Goal: Task Accomplishment & Management: Use online tool/utility

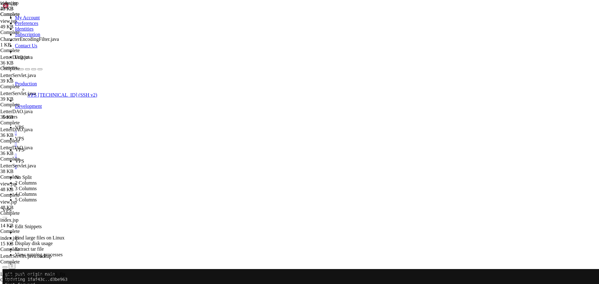
scroll to position [3, 1]
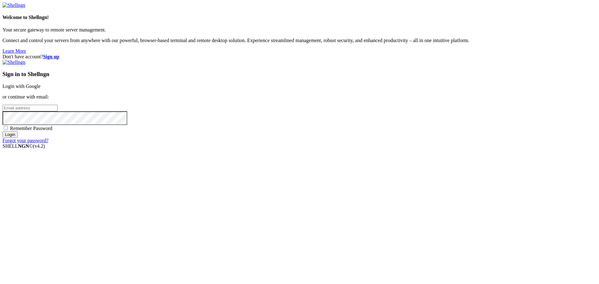
click at [41, 89] on link "Login with Google" at bounding box center [21, 86] width 38 height 5
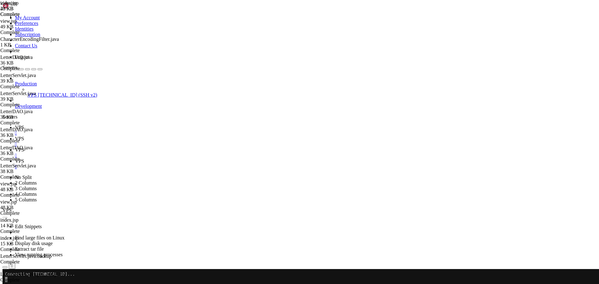
scroll to position [2080, 0]
click at [15, 125] on icon at bounding box center [15, 127] width 0 height 5
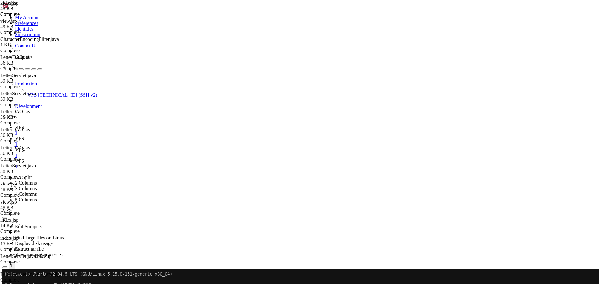
click at [24, 136] on span "VPS" at bounding box center [19, 138] width 9 height 5
click at [5, 284] on icon "button" at bounding box center [5, 285] width 0 height 0
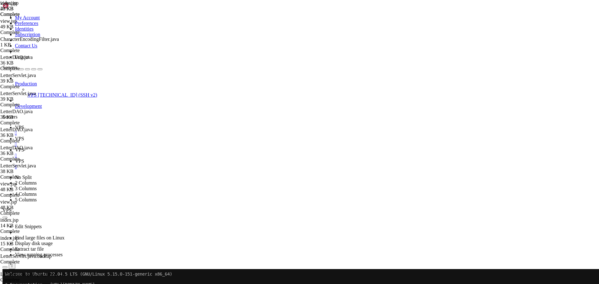
type input "/home/savenotsend/src/main/java/com/savenotsend/servlets"
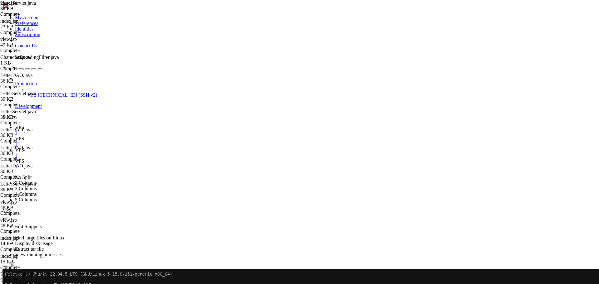
click at [24, 125] on span "VPS" at bounding box center [19, 127] width 9 height 5
click at [15, 136] on icon at bounding box center [15, 138] width 0 height 5
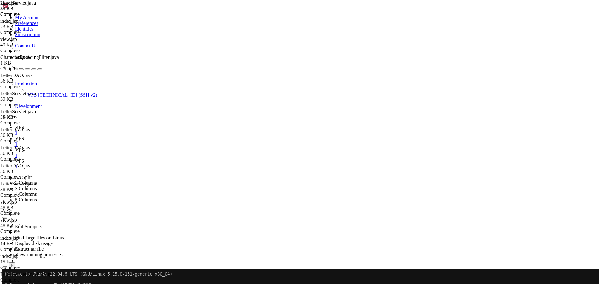
scroll to position [180, 0]
type input "handleVote"
drag, startPoint x: 243, startPoint y: 124, endPoint x: 70, endPoint y: 114, distance: 172.9
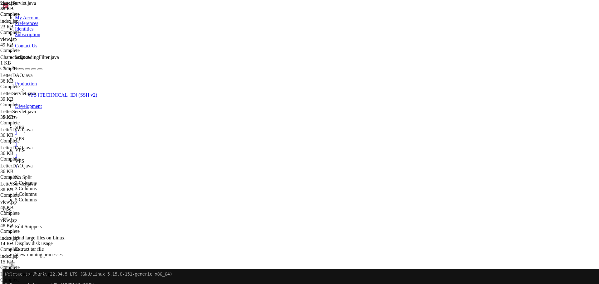
type textarea "//session.setAttribute("error", "An error occurred while posting the comment.")…"
type textarea "// Forward directly to 500.jsp"
type textarea "//response.sendError([DOMAIN_NAME]_INTERNAL_SERVER_ERROR, "An error occurred wh…"
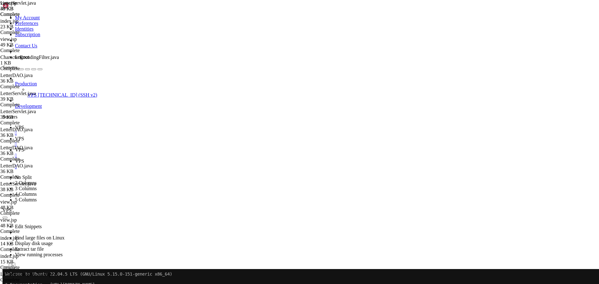
type textarea "//response.sendRedirect(request.getContextPath() + "/letters/");"
drag, startPoint x: 102, startPoint y: 60, endPoint x: 109, endPoint y: 170, distance: 110.1
paste textarea
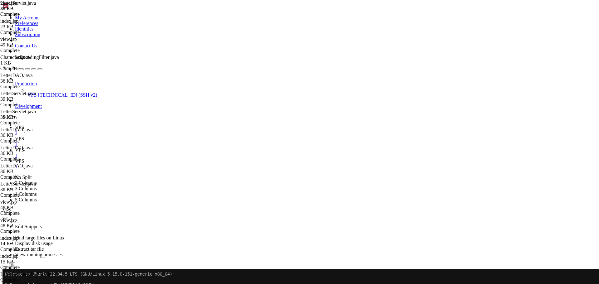
scroll to position [1510, 0]
type textarea "// Check if user is logged in - FIXED: Use consistent 'user' attribute HttpSess…"
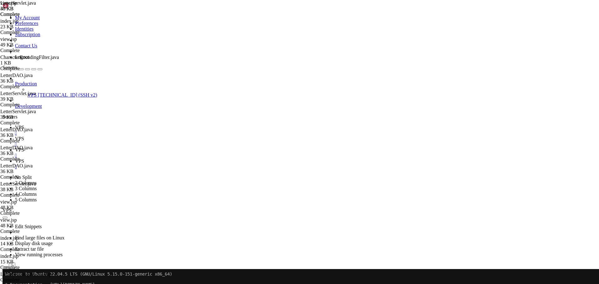
type input "/home/savenotsend/src/main/java/com/savenotsend/dao"
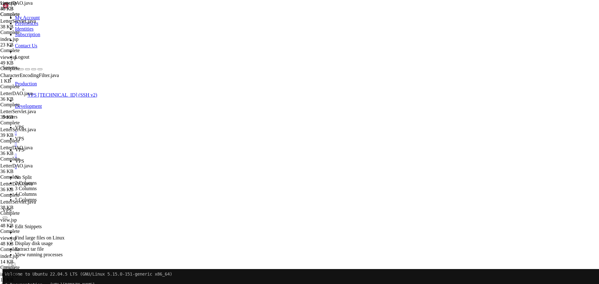
scroll to position [3214, 0]
type textarea "}"
paste textarea "}"
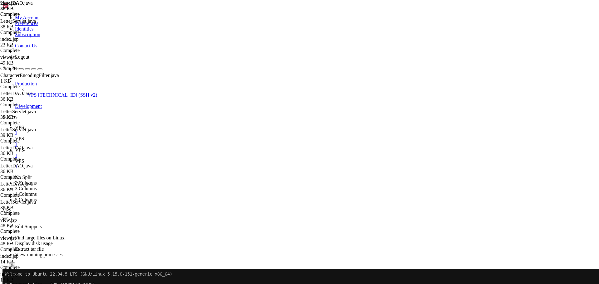
scroll to position [3326, 0]
drag, startPoint x: 96, startPoint y: 166, endPoint x: 244, endPoint y: 188, distance: 150.2
drag, startPoint x: 107, startPoint y: 192, endPoint x: 146, endPoint y: 267, distance: 84.8
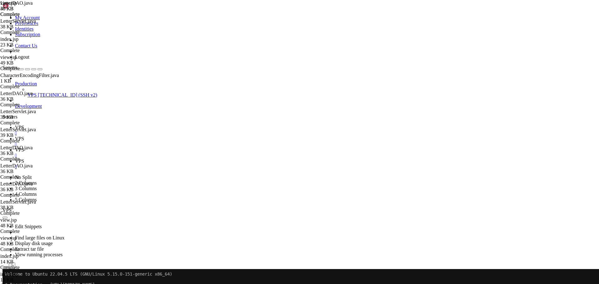
type textarea "}"
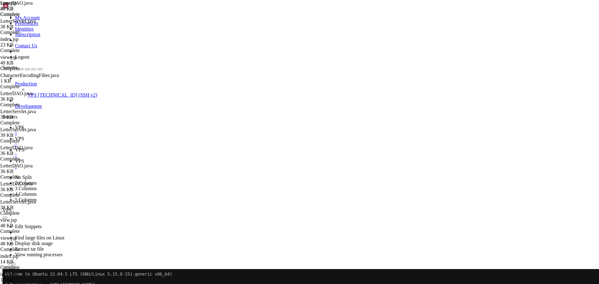
type textarea ","
type textarea "PreparedStatement stmt = conn.prepareStatement(sql.toString())) {"
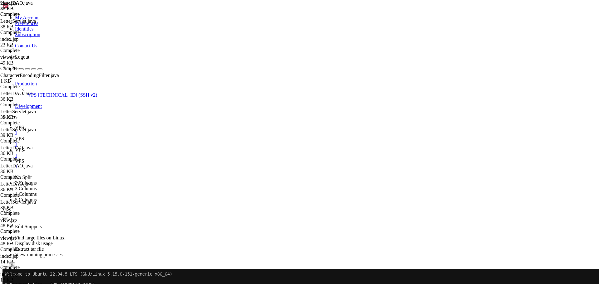
type input "/home/savenotsend/src/main/webapp/static/js"
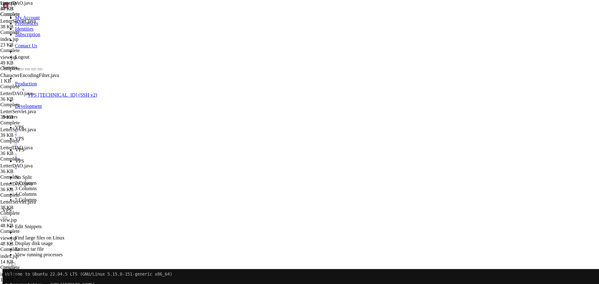
type textarea "// Handle window resize"
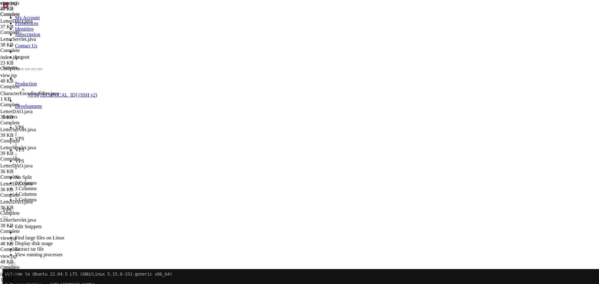
type input "sendVote"
drag, startPoint x: 110, startPoint y: 150, endPoint x: 111, endPoint y: 179, distance: 28.7
paste textarea
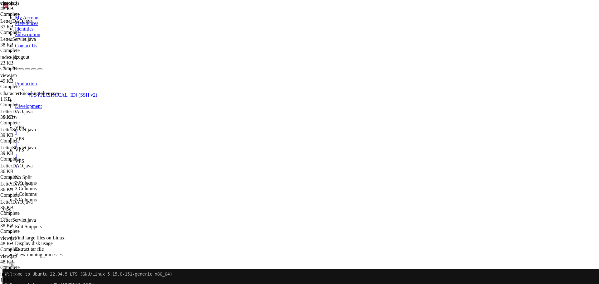
type textarea "sendVote: function(letterId, voteType) { // FIXED: Use correct endpoint that ma…"
click at [24, 125] on span "VPS" at bounding box center [19, 127] width 9 height 5
